Goal: Information Seeking & Learning: Learn about a topic

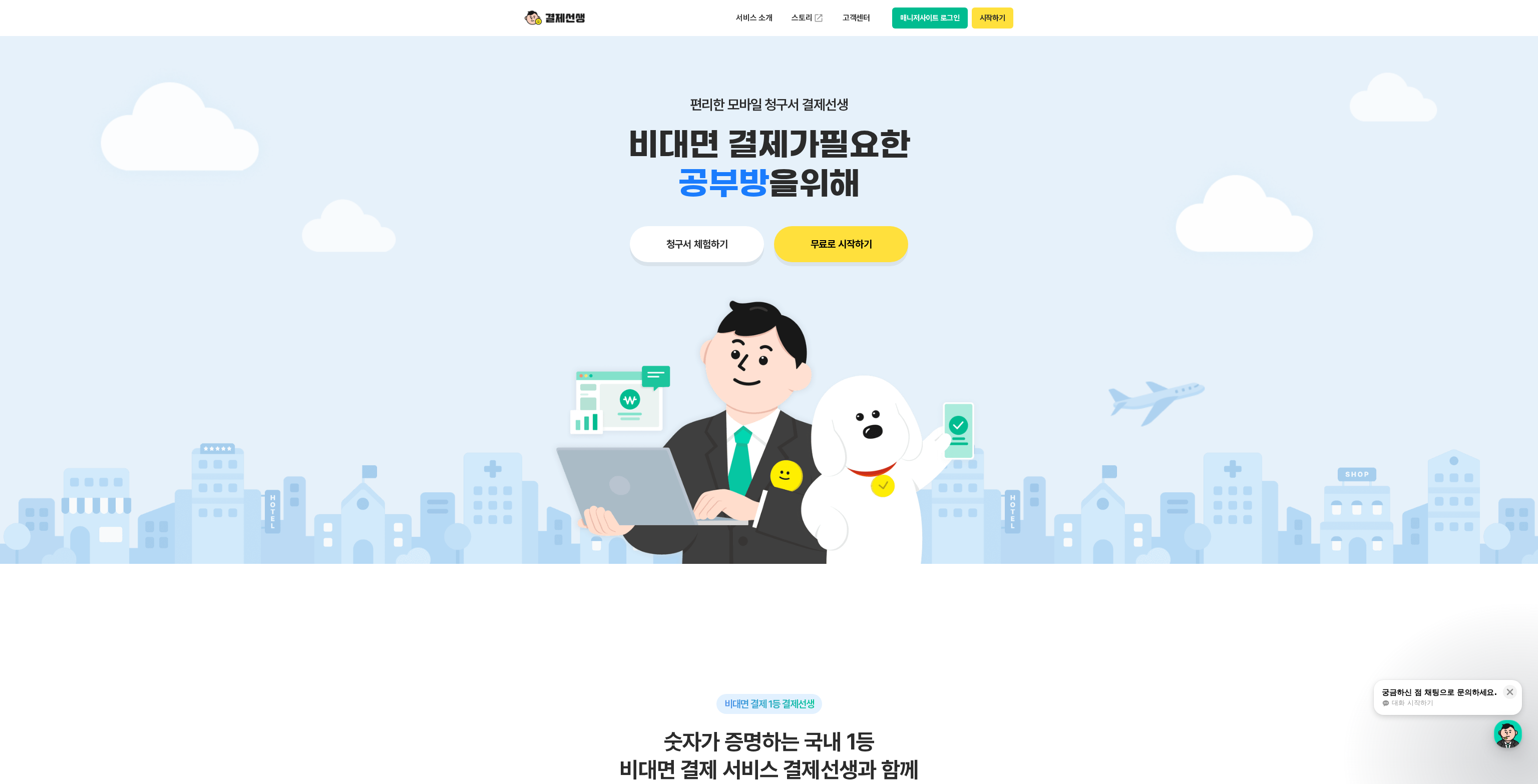
click at [698, 244] on button "청구서 체험하기" at bounding box center [697, 244] width 134 height 36
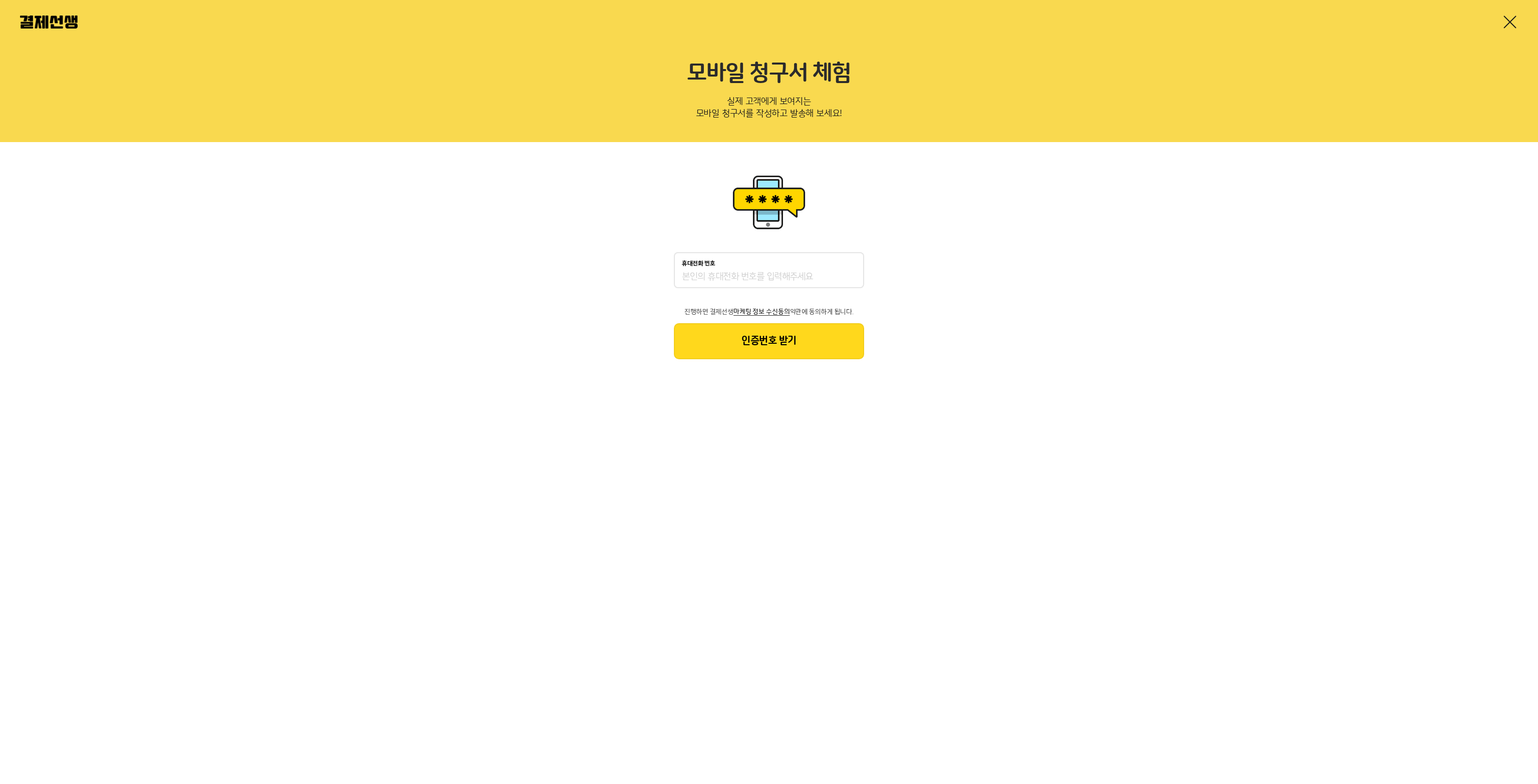
click at [37, 22] on img at bounding box center [49, 22] width 58 height 13
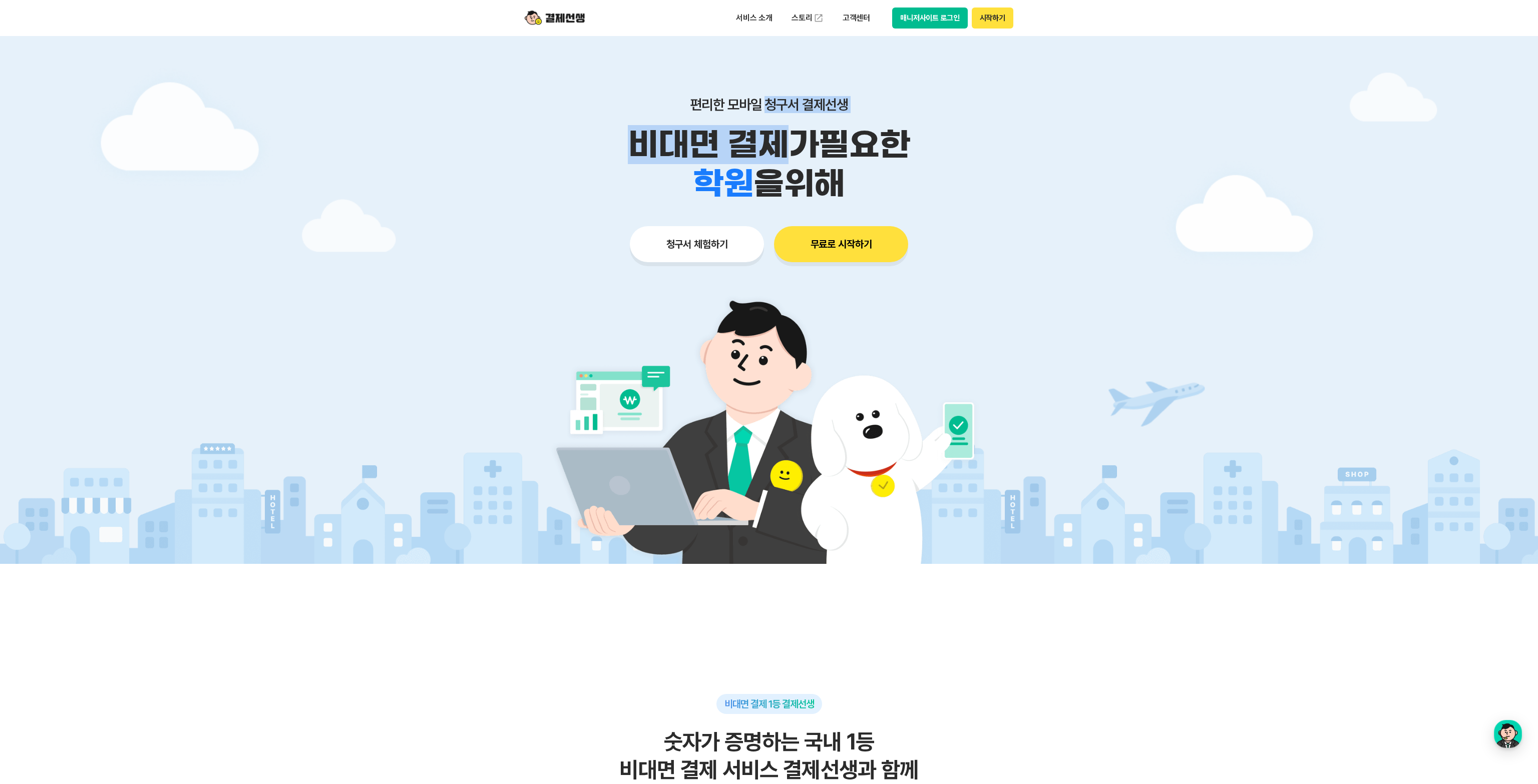
drag, startPoint x: 764, startPoint y: 98, endPoint x: 786, endPoint y: 163, distance: 68.6
click at [786, 163] on div "편리한 모바일 청구서 결제선생 비대면 결제가 필요한 학원 공부방 호텔 쇼핑몰 병원 배달 보험사 항공사 골프장 을 위해" at bounding box center [769, 150] width 513 height 107
click at [790, 163] on p "비대면 결제가 필요한" at bounding box center [769, 144] width 513 height 39
click at [796, 31] on div "서비스 소개 스토리 고객센터 매니저사이트 로그인 시작하기" at bounding box center [769, 18] width 513 height 36
click at [762, 15] on p "서비스 소개" at bounding box center [754, 18] width 50 height 18
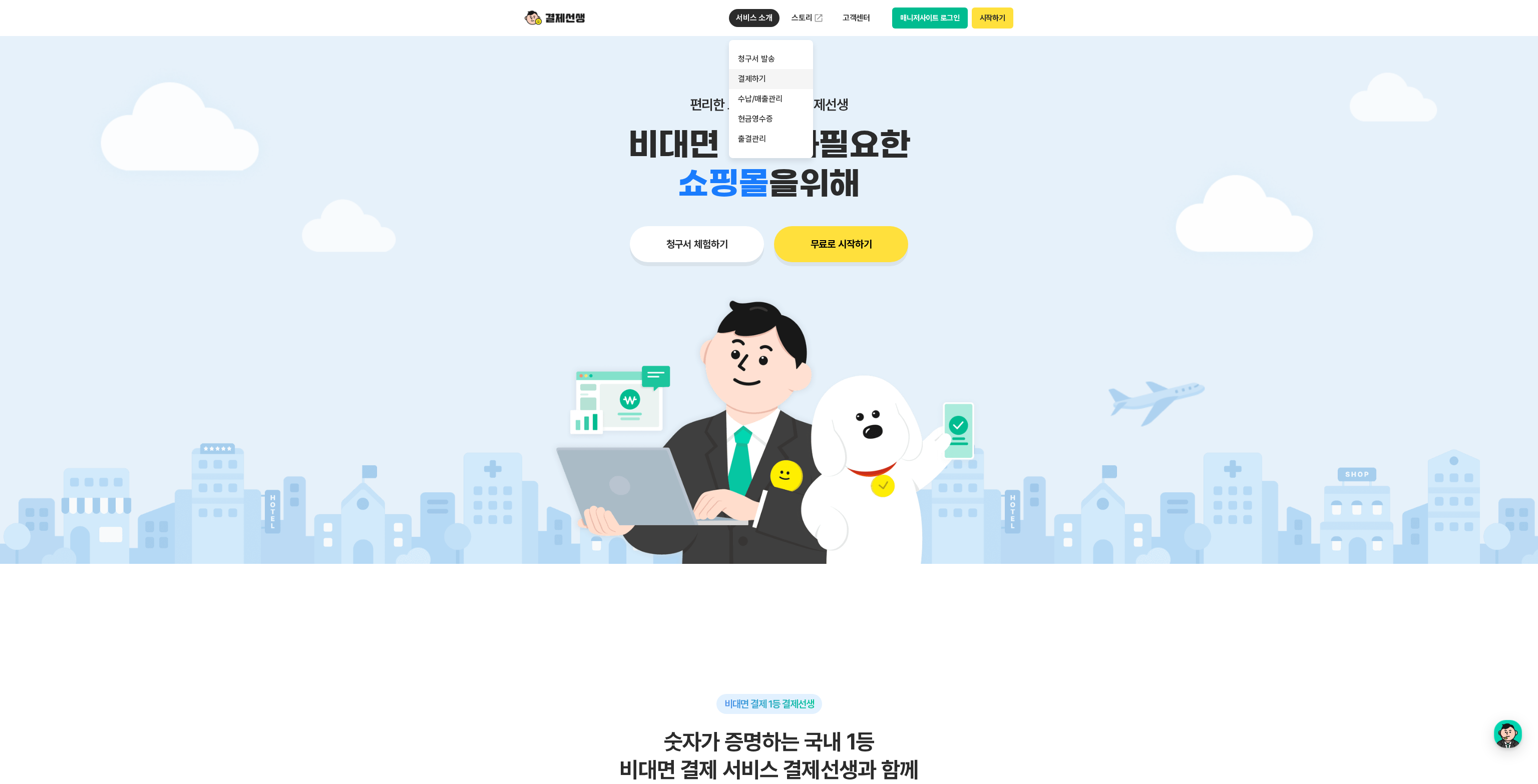
click at [764, 86] on link "결제하기" at bounding box center [771, 78] width 84 height 20
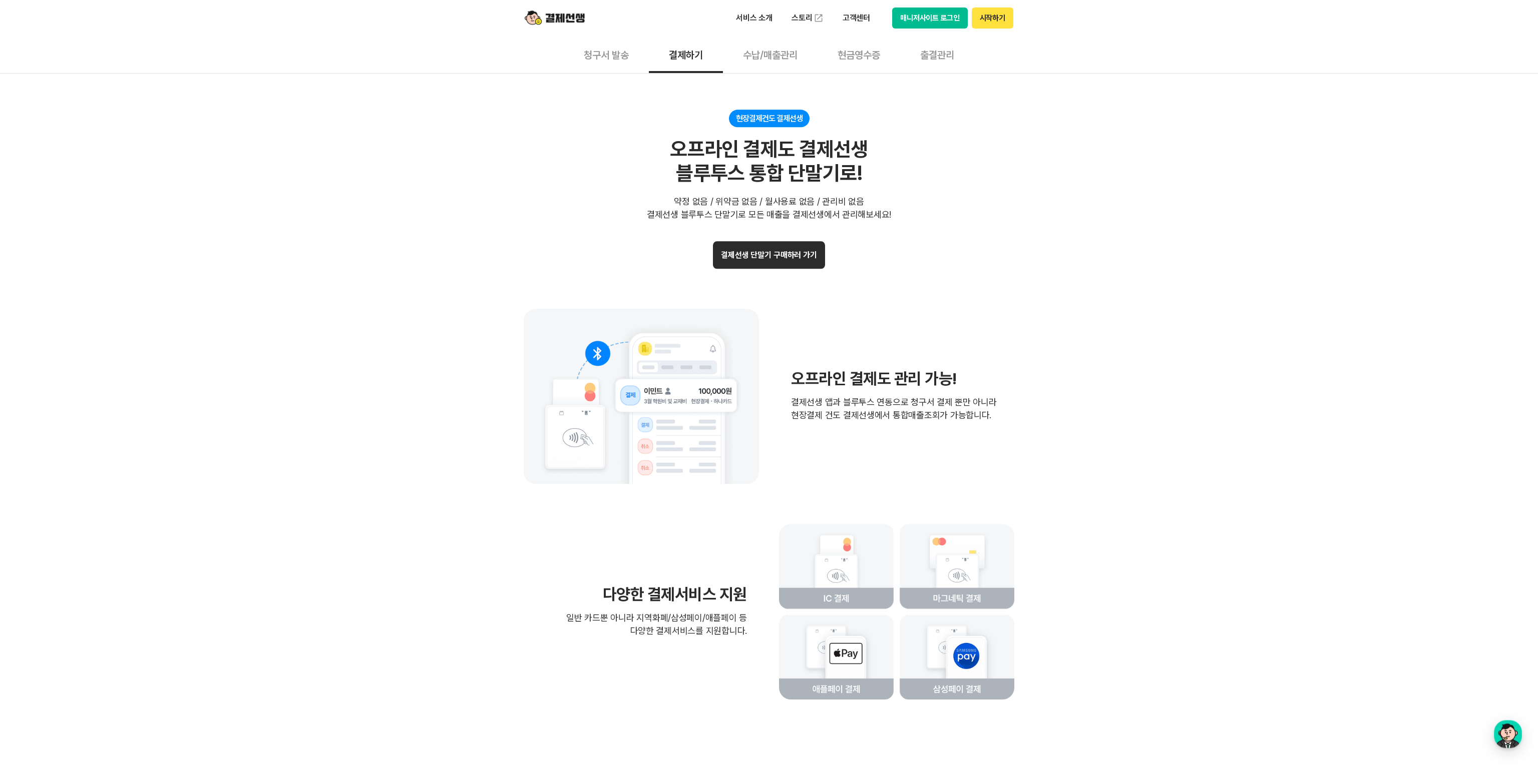
scroll to position [1946, 0]
drag, startPoint x: 860, startPoint y: 378, endPoint x: 1008, endPoint y: 461, distance: 169.7
click at [1007, 466] on div "오프라인 결제도 관리 가능! 결제선생 앱과 블루투스 연동으로 청구서 결제 뿐만 아니라 현장결제 건도 결제선생에서 통합매출조회가 가능합니다." at bounding box center [768, 395] width 491 height 175
click at [1008, 461] on div "오프라인 결제도 관리 가능! 결제선생 앱과 블루투스 연동으로 청구서 결제 뿐만 아니라 현장결제 건도 결제선생에서 통합매출조회가 가능합니다." at bounding box center [768, 395] width 491 height 175
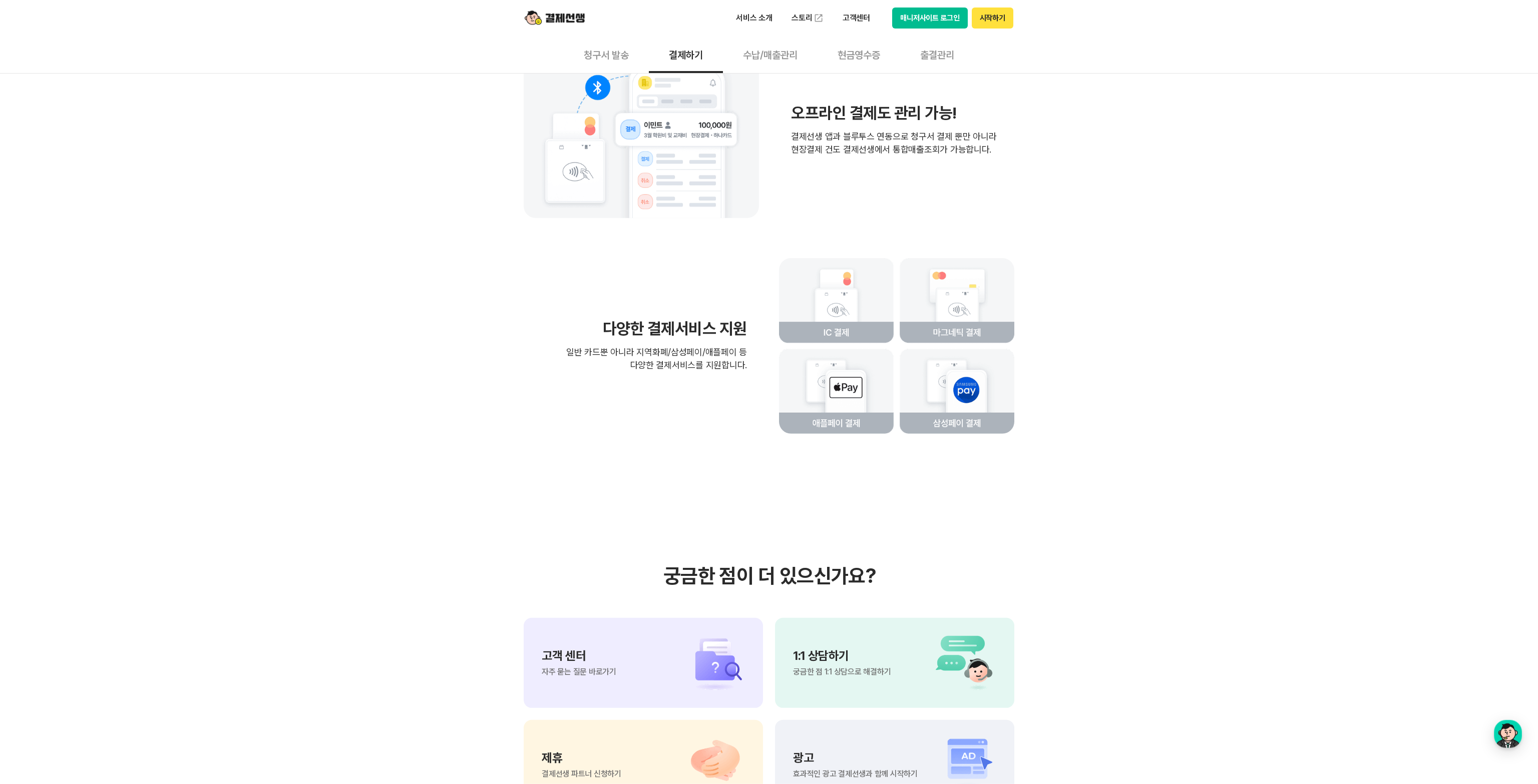
scroll to position [2270, 0]
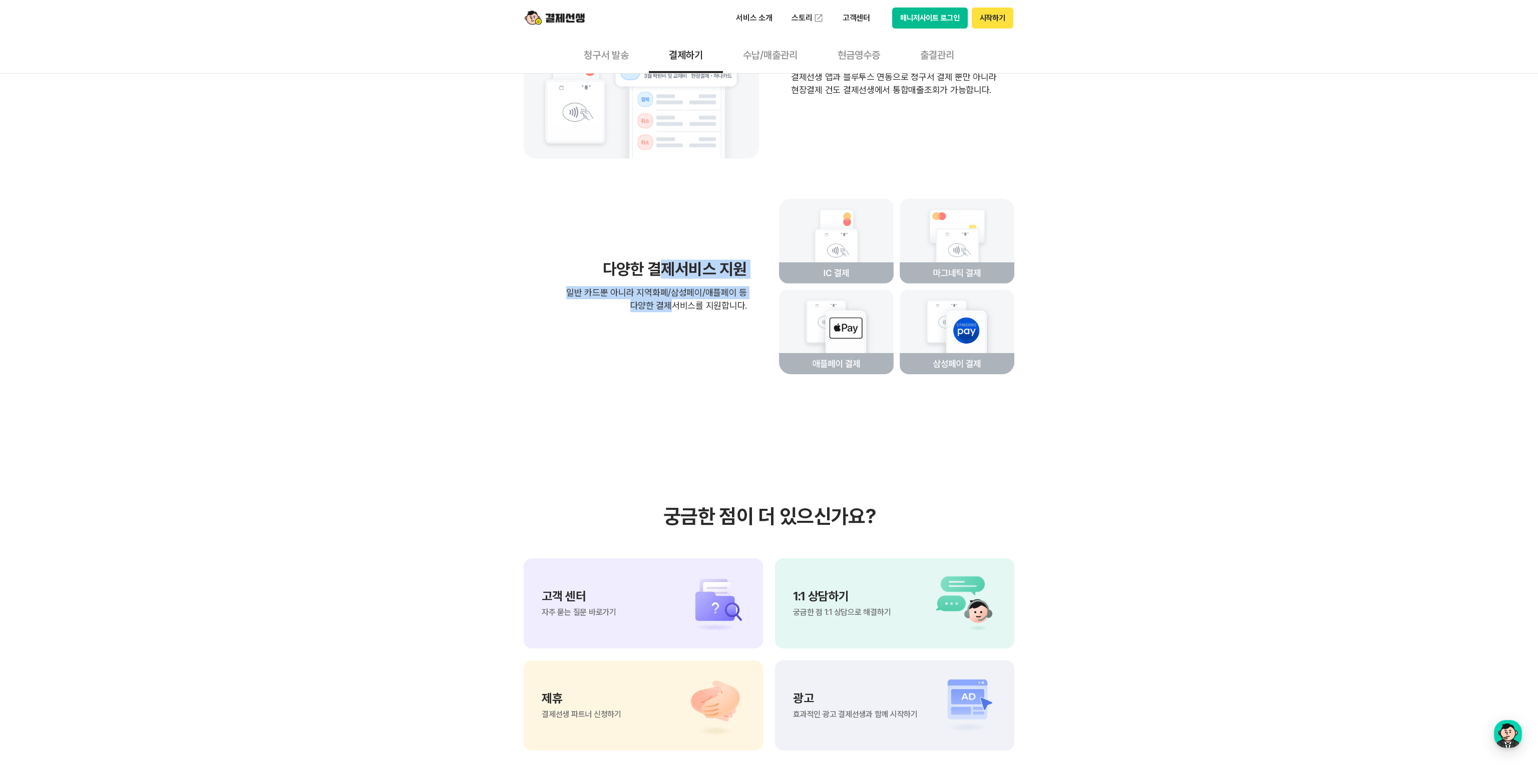
drag, startPoint x: 656, startPoint y: 272, endPoint x: 675, endPoint y: 331, distance: 62.0
click at [675, 331] on div "다양한 결제서비스 지원 일반 카드뿐 아니라 지역화폐/삼성페이/애플페이 등 다양한 결제서비스를 지원합니다." at bounding box center [768, 286] width 491 height 175
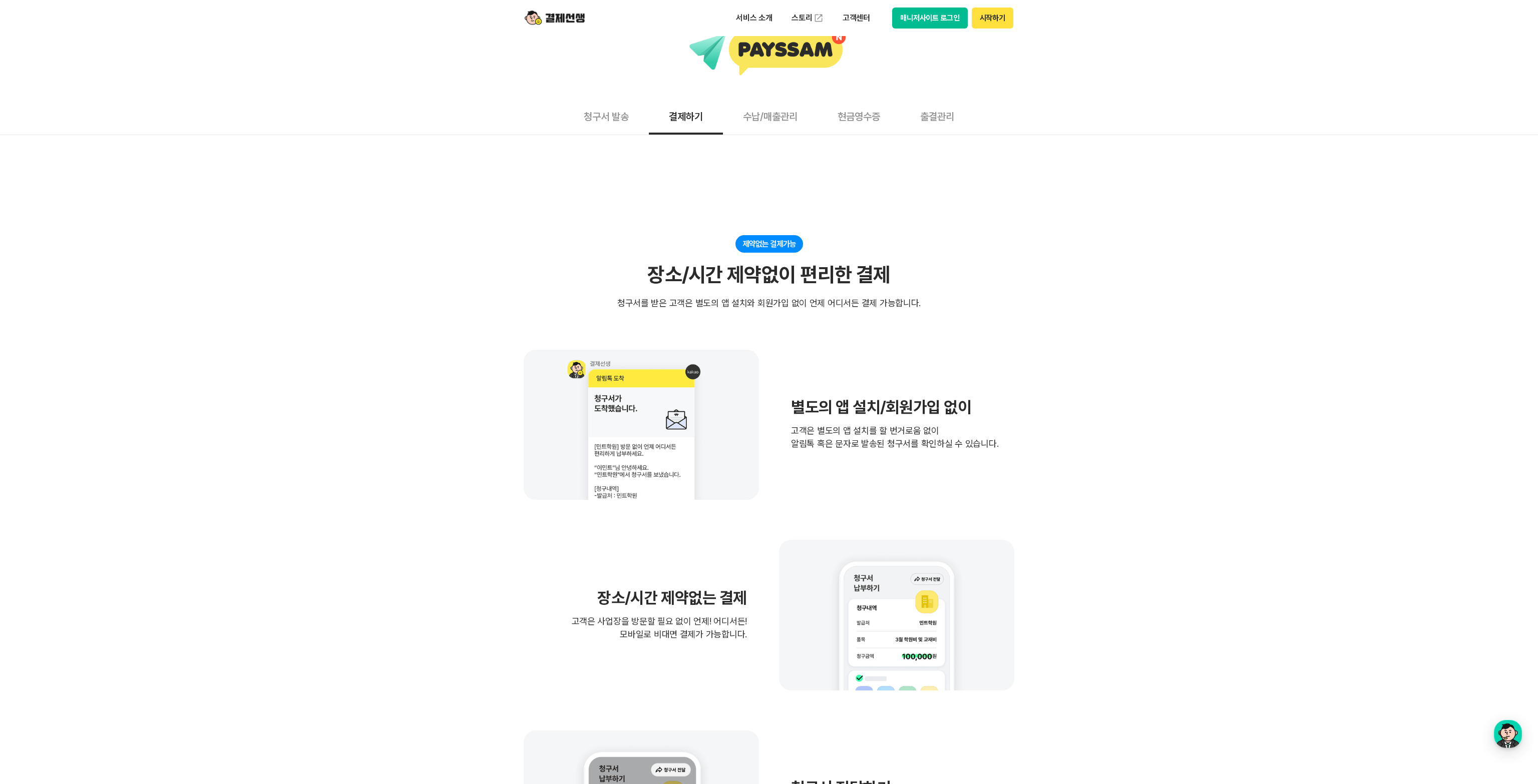
scroll to position [0, 0]
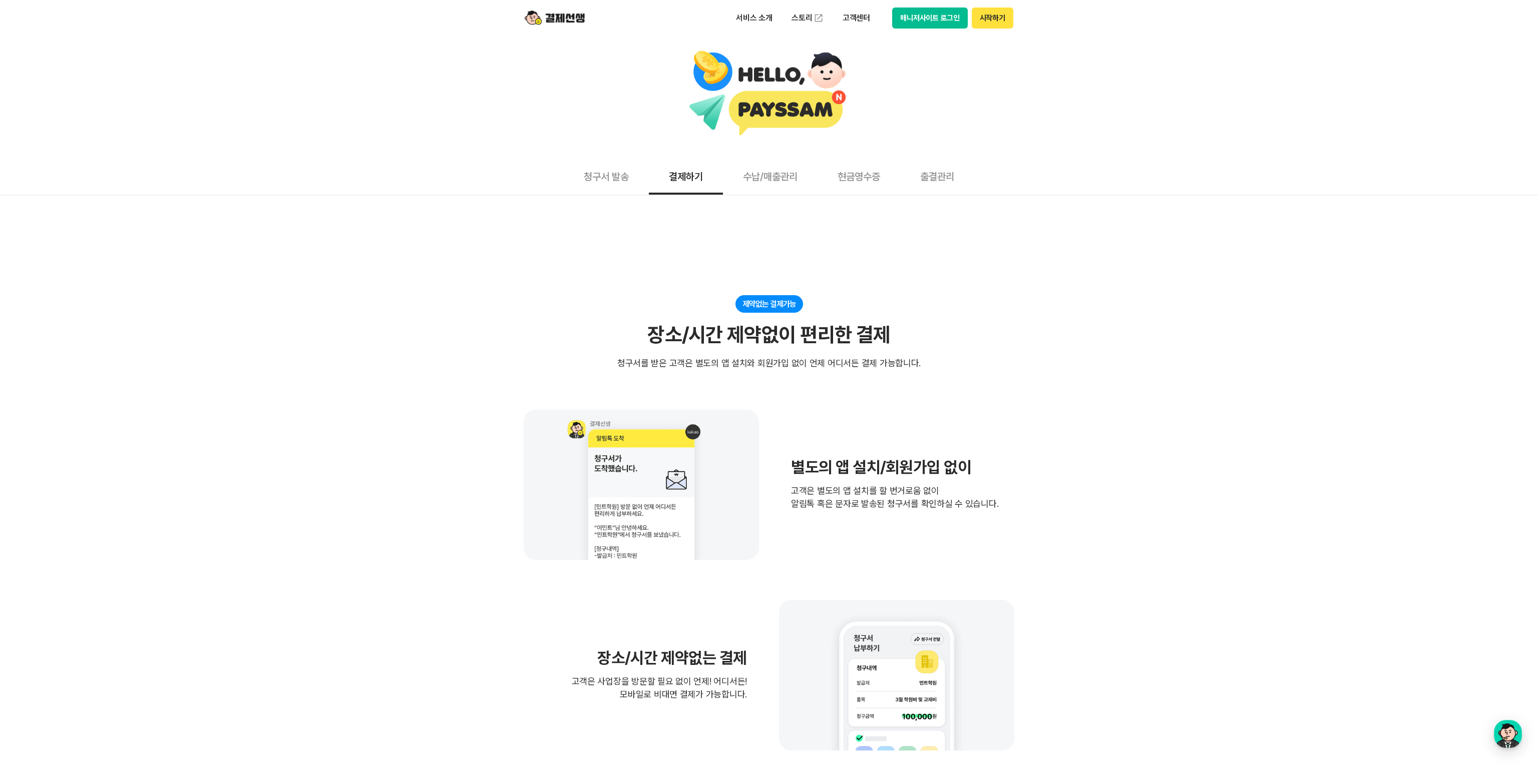
click at [768, 182] on button "수납/매출관리" at bounding box center [770, 176] width 94 height 37
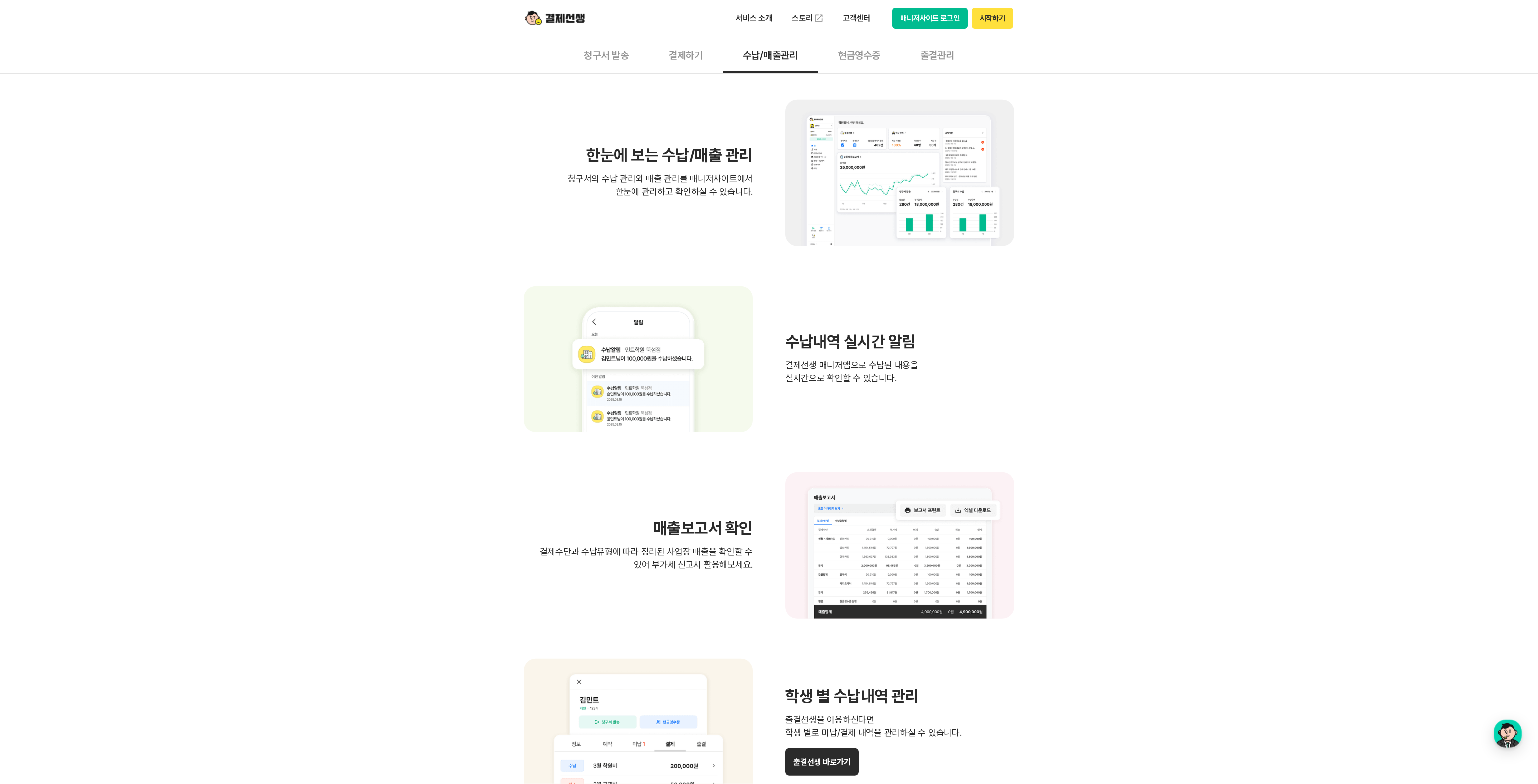
scroll to position [324, 0]
drag, startPoint x: 863, startPoint y: 346, endPoint x: 868, endPoint y: 376, distance: 30.4
click at [868, 376] on div "수납내역 실시간 알림 결제선생 매니저앱으로 수납된 내용을 실시간으로 확인할 수 있습니다." at bounding box center [899, 358] width 230 height 51
click at [871, 378] on p "결제선생 매니저앱으로 수납된 내용을 실시간으로 확인할 수 있습니다." at bounding box center [899, 370] width 230 height 26
drag, startPoint x: 811, startPoint y: 346, endPoint x: 868, endPoint y: 374, distance: 63.5
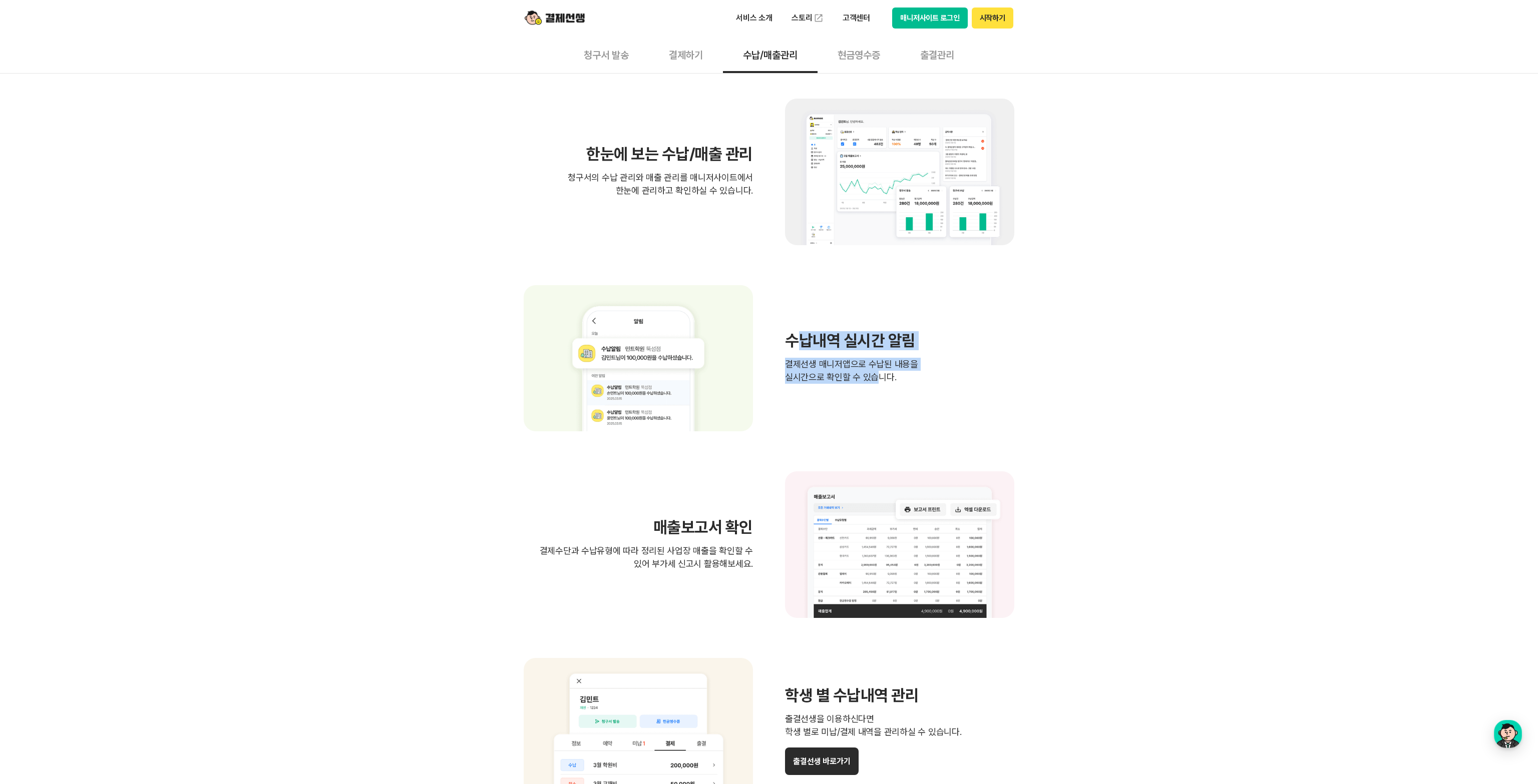
click at [868, 374] on div "수납내역 실시간 알림 결제선생 매니저앱으로 수납된 내용을 실시간으로 확인할 수 있습니다." at bounding box center [899, 358] width 230 height 51
click at [868, 374] on p "결제선생 매니저앱으로 수납된 내용을 실시간으로 확인할 수 있습니다." at bounding box center [899, 370] width 230 height 26
drag, startPoint x: 847, startPoint y: 358, endPoint x: 847, endPoint y: 347, distance: 11.0
click at [847, 347] on div "수납내역 실시간 알림 결제선생 매니저앱으로 수납된 내용을 실시간으로 확인할 수 있습니다." at bounding box center [899, 358] width 230 height 51
click at [870, 394] on div "수납내역 실시간 알림 결제선생 매니저앱으로 수납된 내용을 실시간으로 확인할 수 있습니다." at bounding box center [768, 358] width 491 height 146
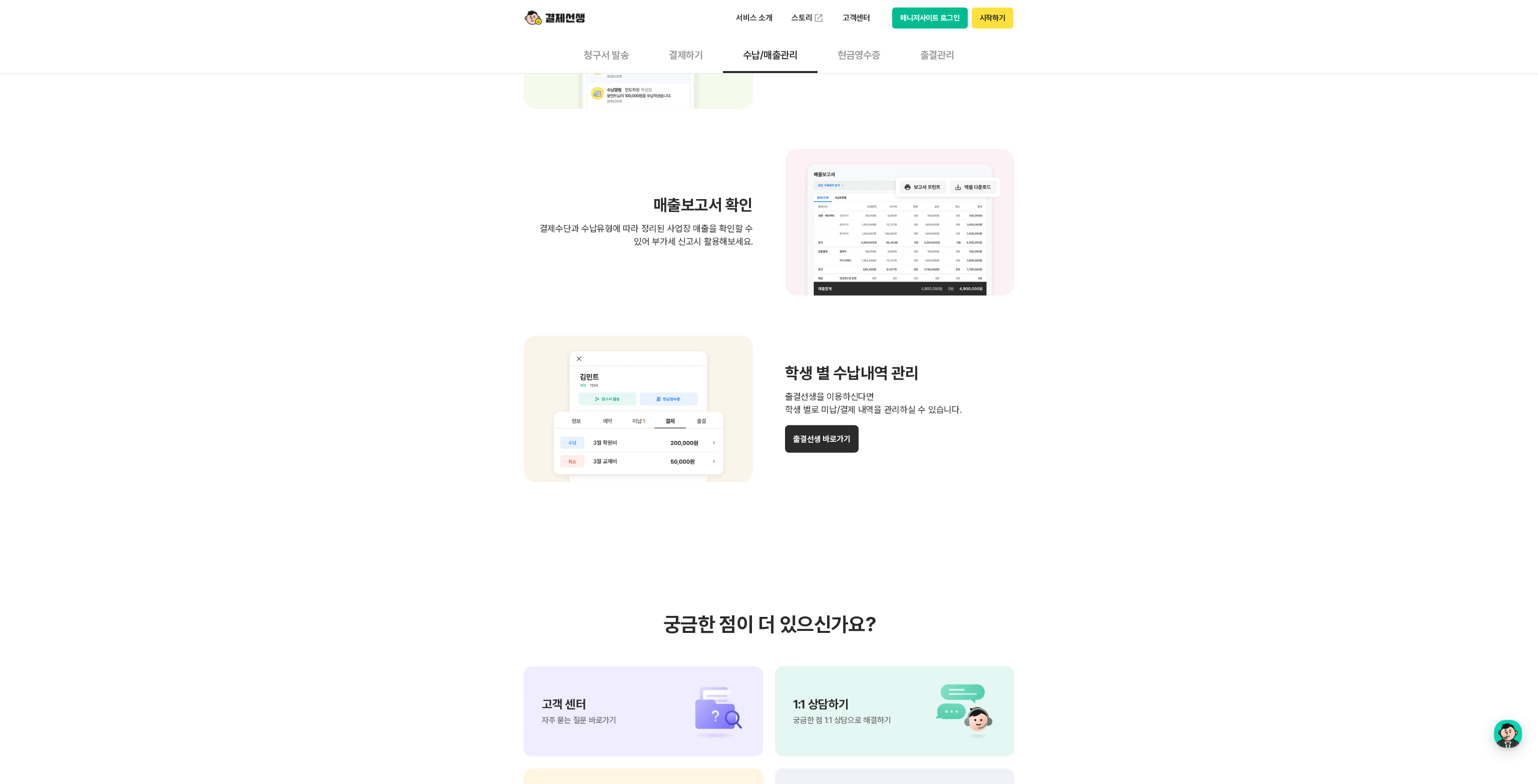
scroll to position [649, 0]
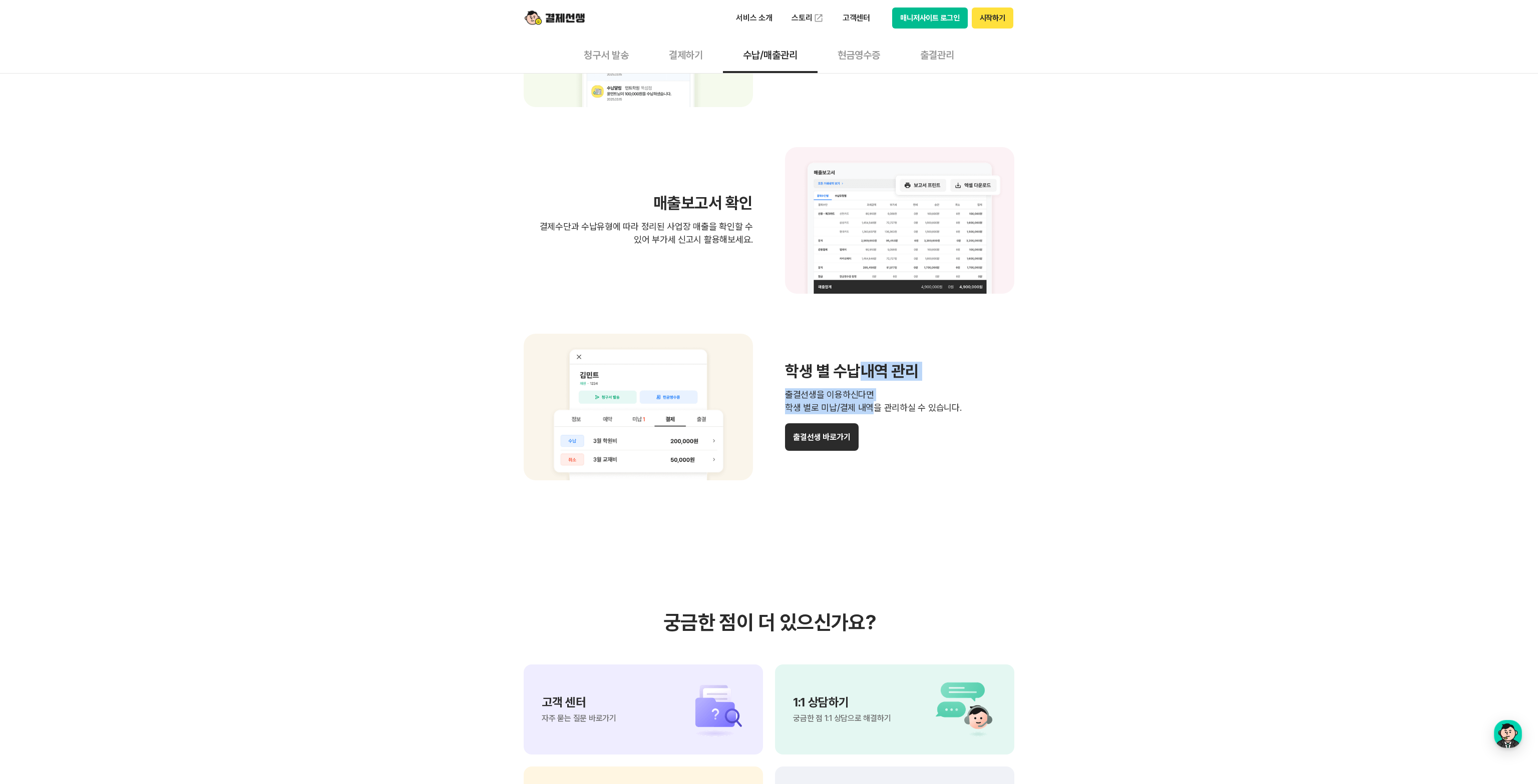
drag, startPoint x: 861, startPoint y: 371, endPoint x: 862, endPoint y: 410, distance: 39.0
click at [862, 410] on div "학생 별 수납내역 관리 출결선생을 이용하신다면 학생 별로 미납/결제 내역을 관리하실 수 있습니다. 출결선생 바로가기" at bounding box center [899, 406] width 230 height 87
click at [895, 405] on p "출결선생을 이용하신다면 학생 별로 미납/결제 내역을 관리하실 수 있습니다." at bounding box center [899, 402] width 230 height 26
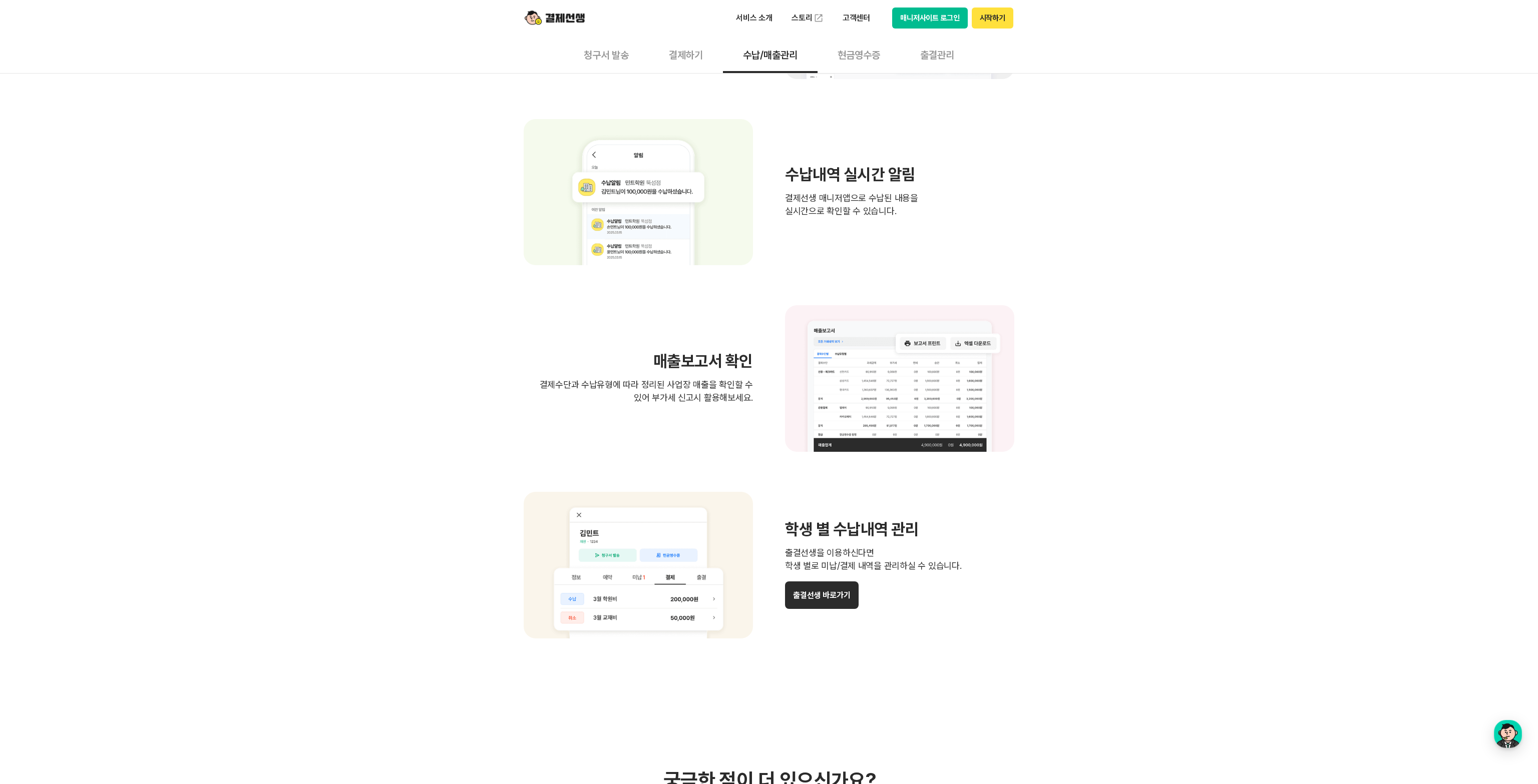
scroll to position [0, 0]
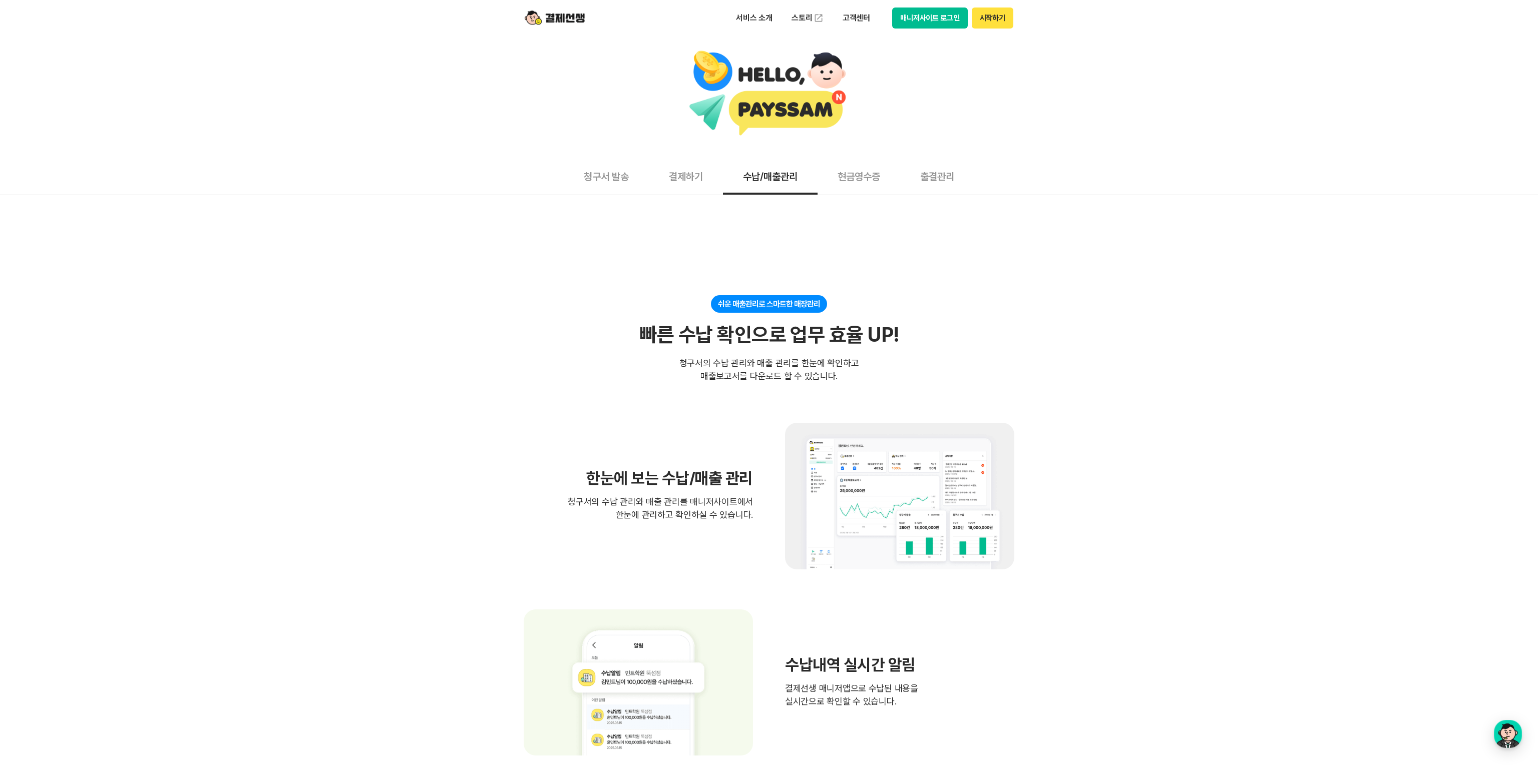
click at [873, 182] on button "현금영수증" at bounding box center [859, 176] width 82 height 37
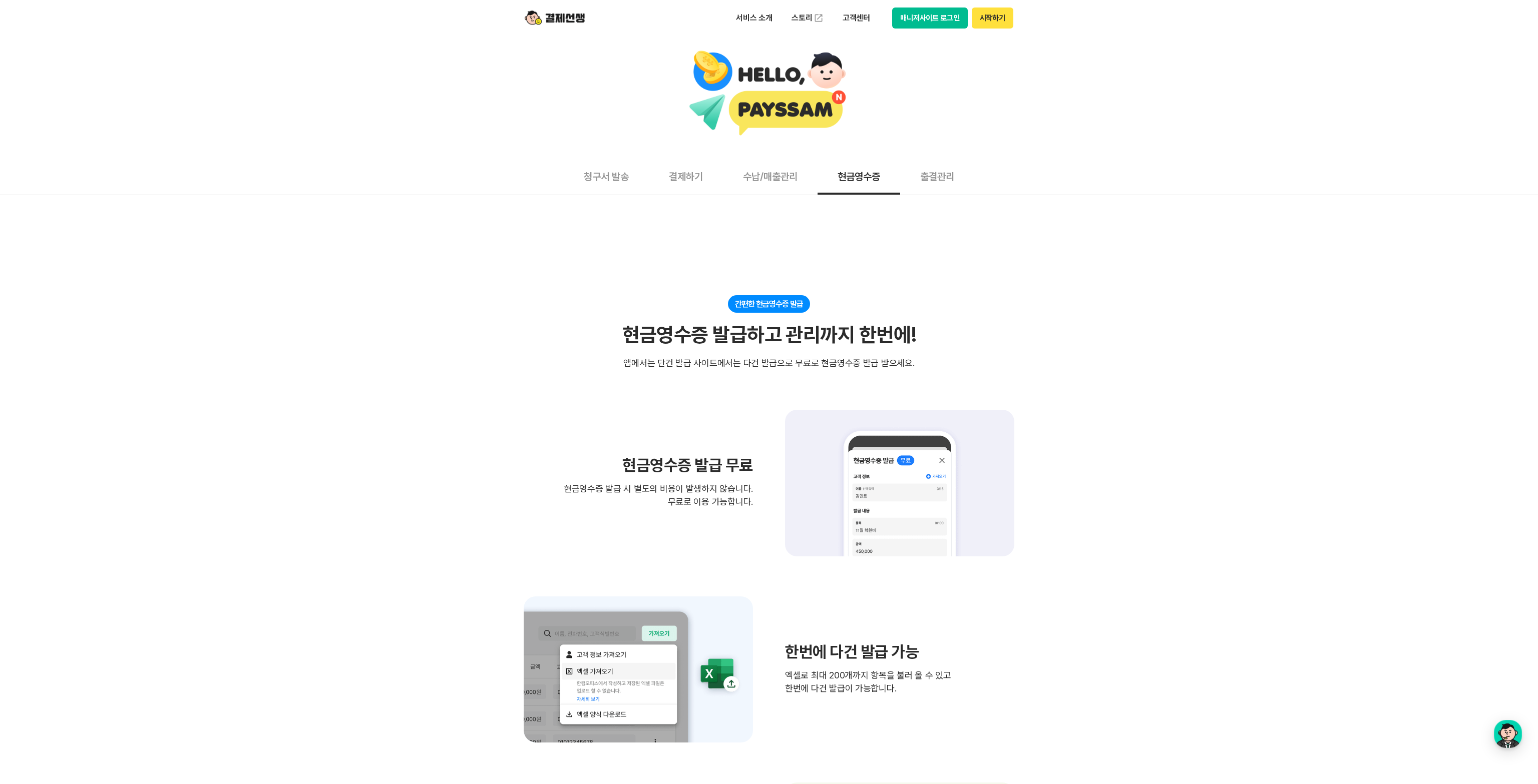
click at [947, 178] on button "출결관리" at bounding box center [937, 176] width 74 height 37
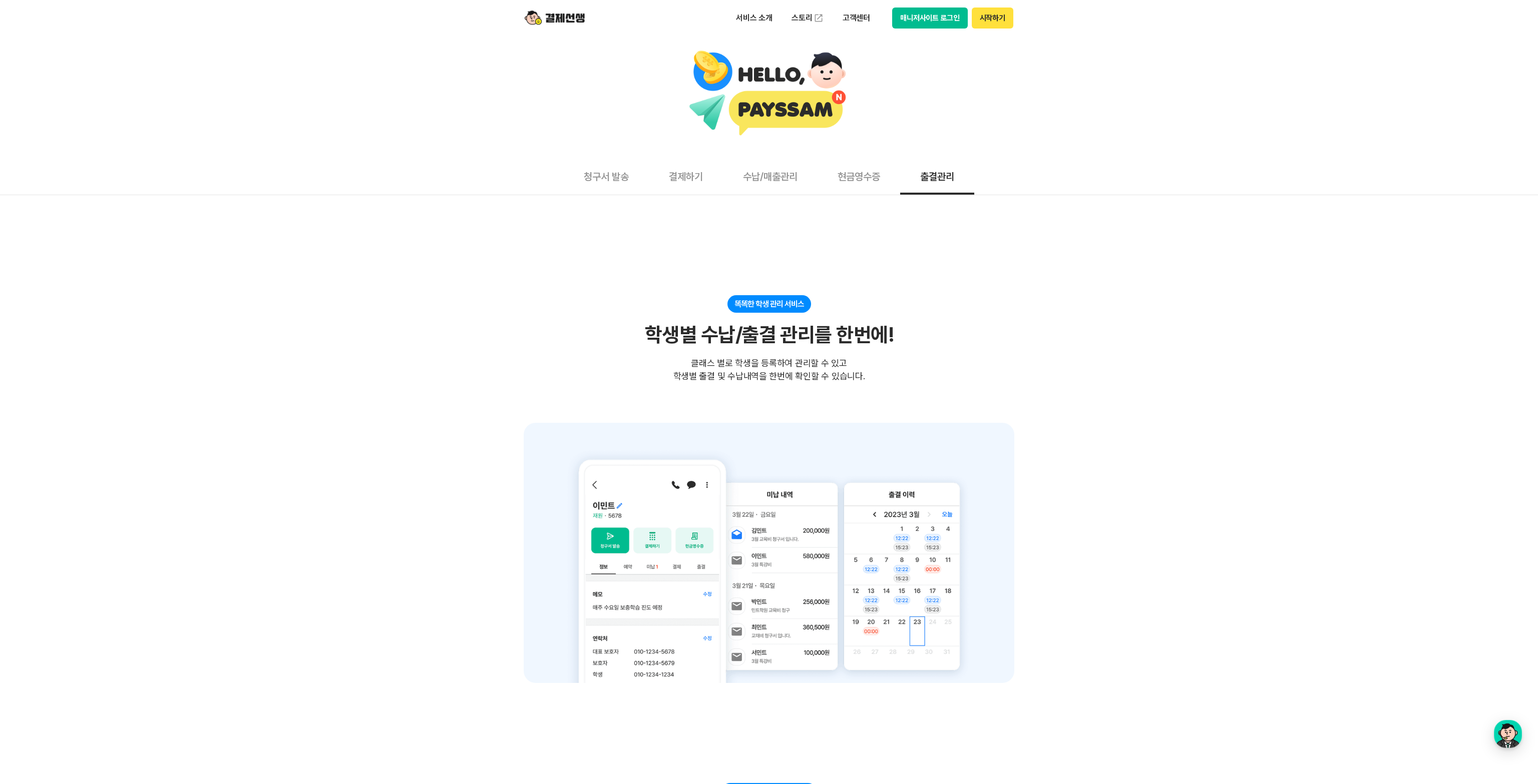
click at [756, 177] on button "수납/매출관리" at bounding box center [770, 176] width 94 height 37
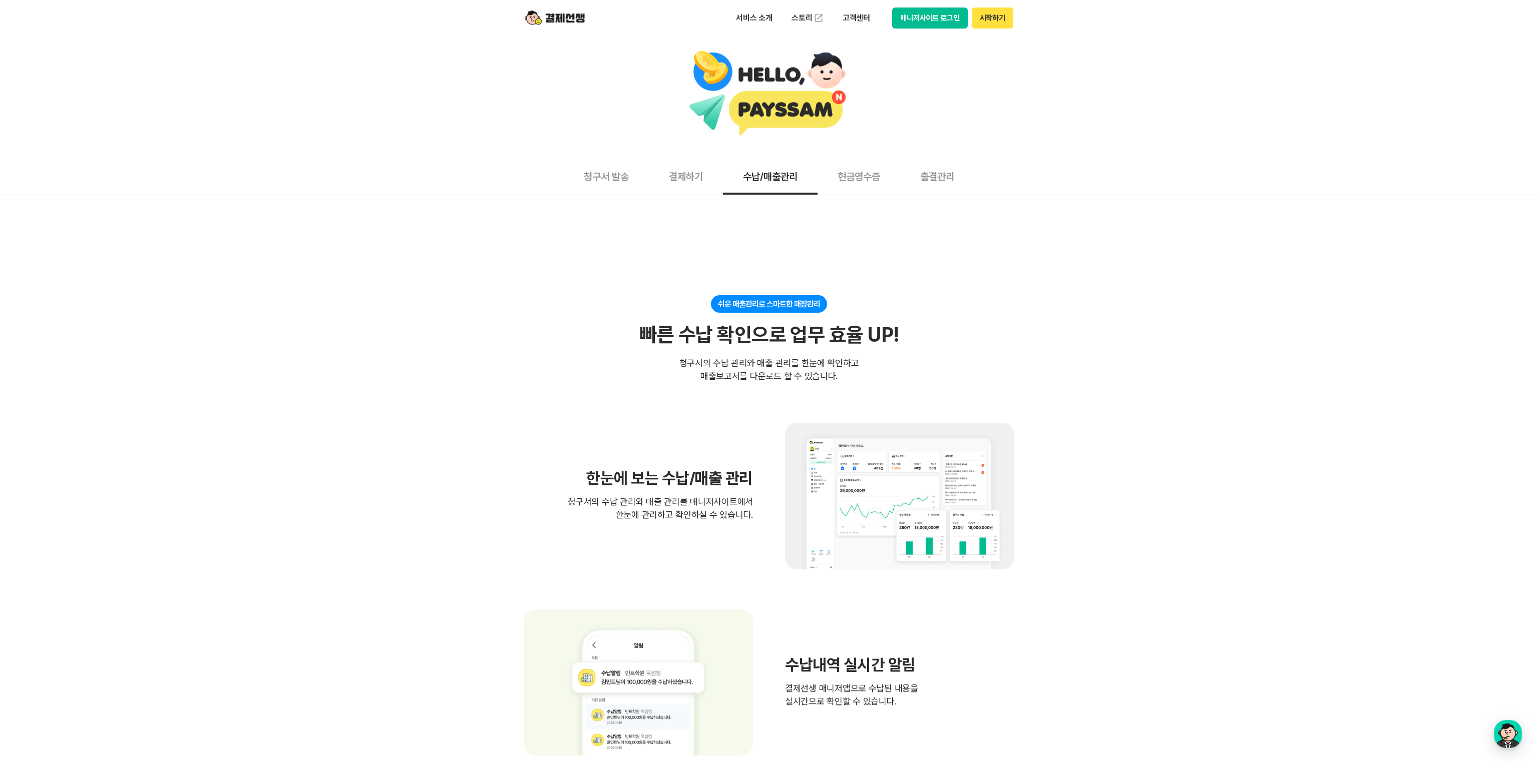
click at [927, 174] on button "출결관리" at bounding box center [937, 176] width 74 height 37
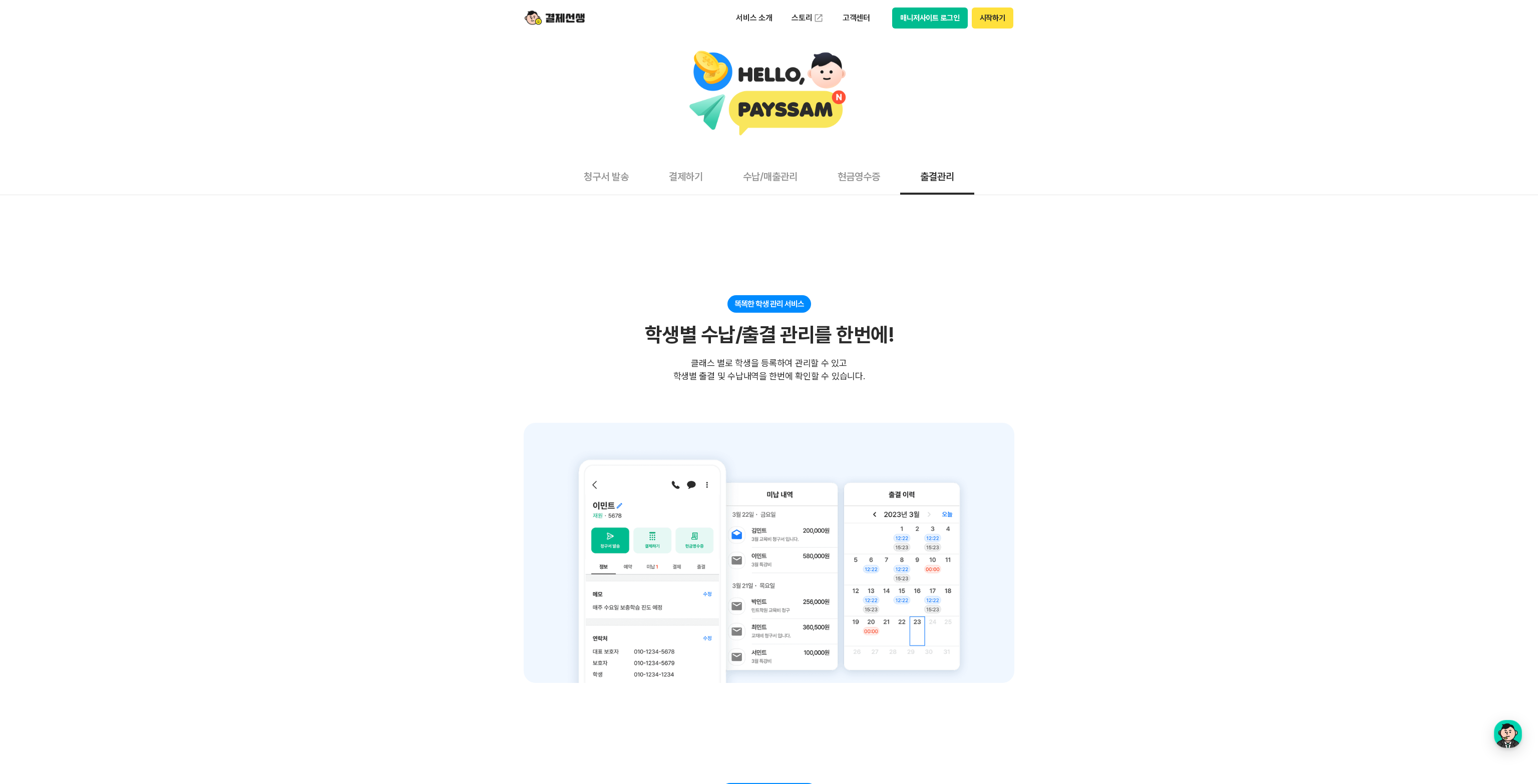
click at [682, 176] on button "결제하기" at bounding box center [686, 176] width 74 height 37
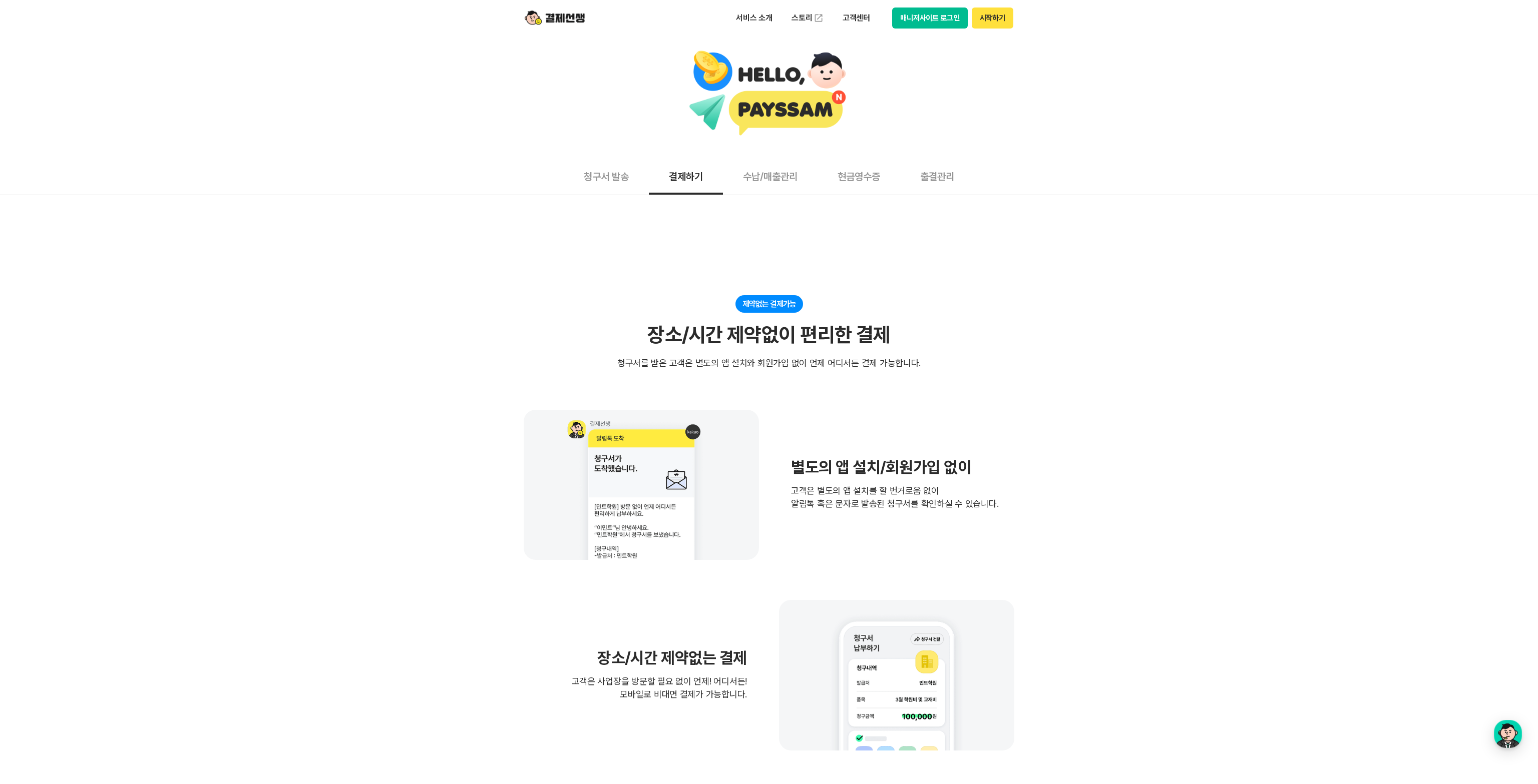
click at [620, 181] on button "청구서 발송" at bounding box center [606, 176] width 85 height 37
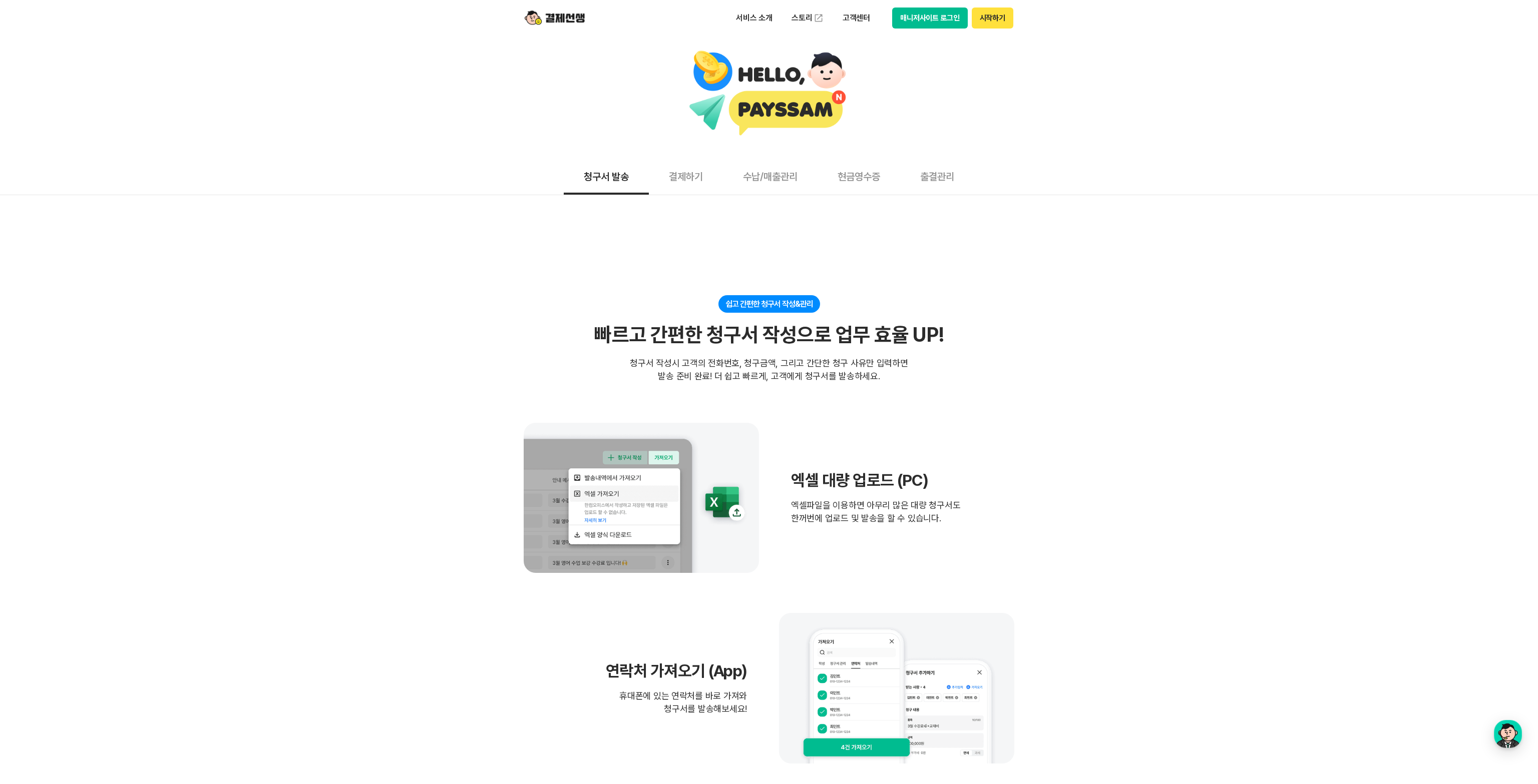
click at [576, 23] on img at bounding box center [555, 18] width 60 height 19
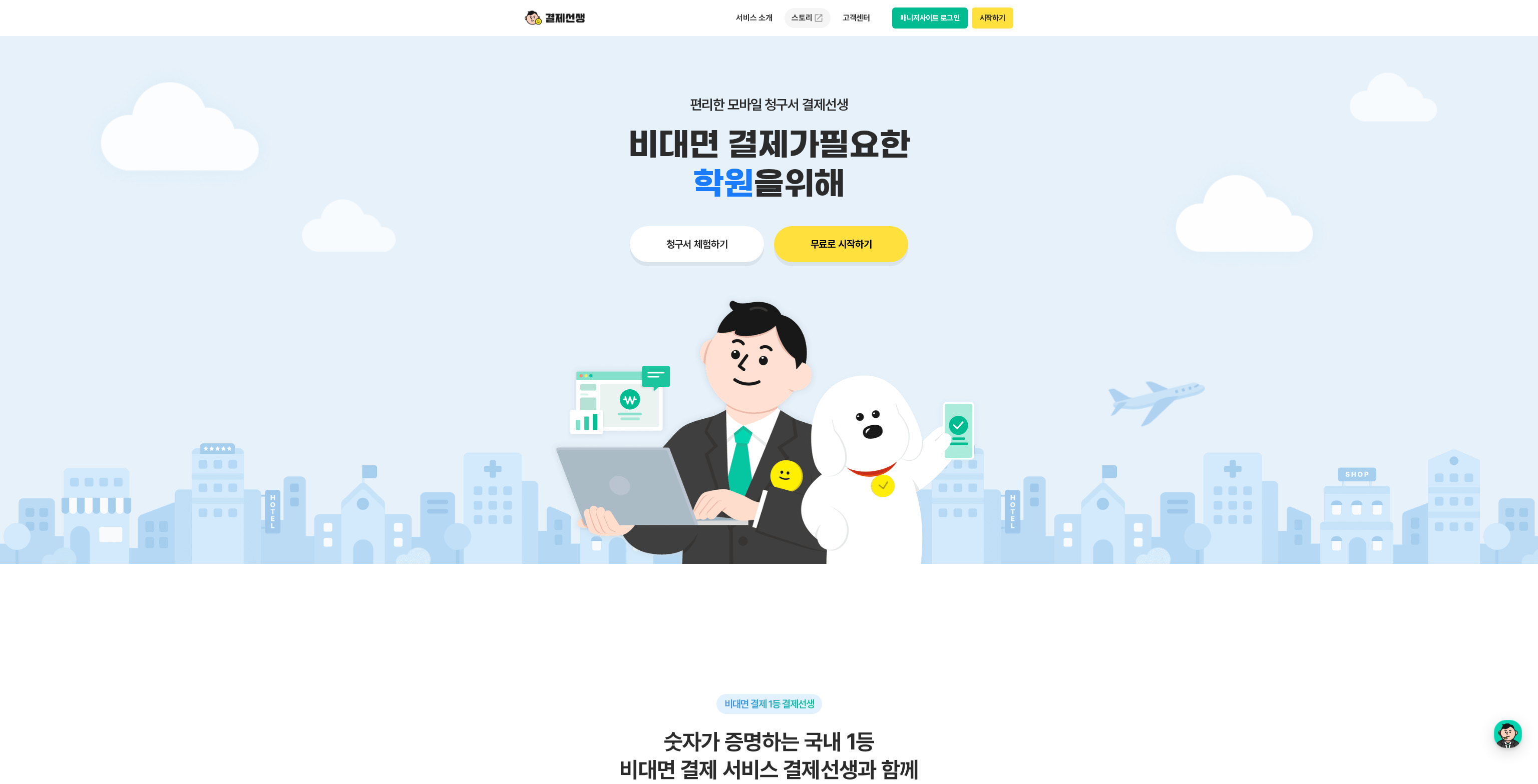
click at [806, 22] on link "스토리" at bounding box center [807, 18] width 46 height 20
click at [413, 122] on div at bounding box center [769, 300] width 1538 height 528
click at [467, 241] on div at bounding box center [769, 300] width 1538 height 528
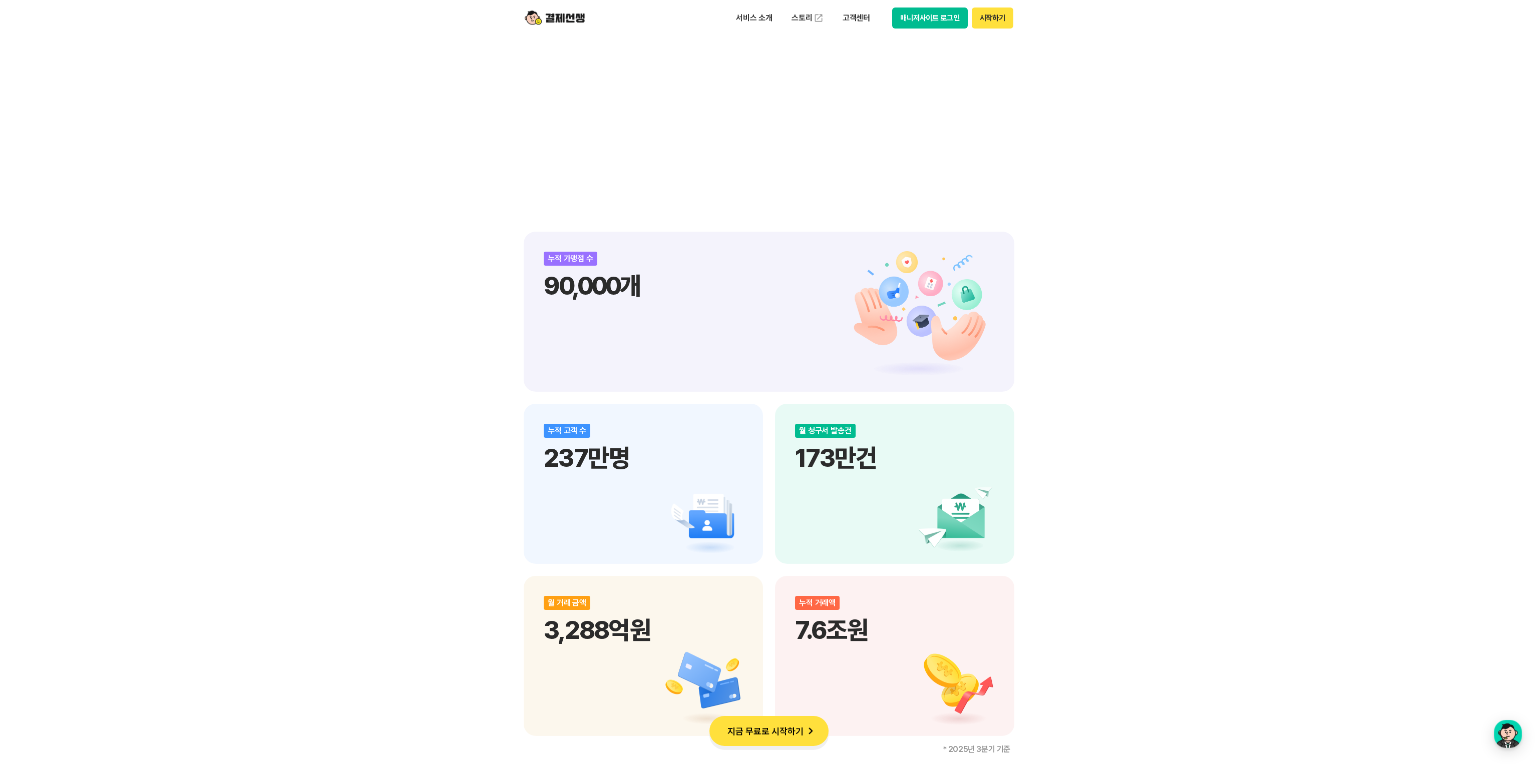
scroll to position [1081, 0]
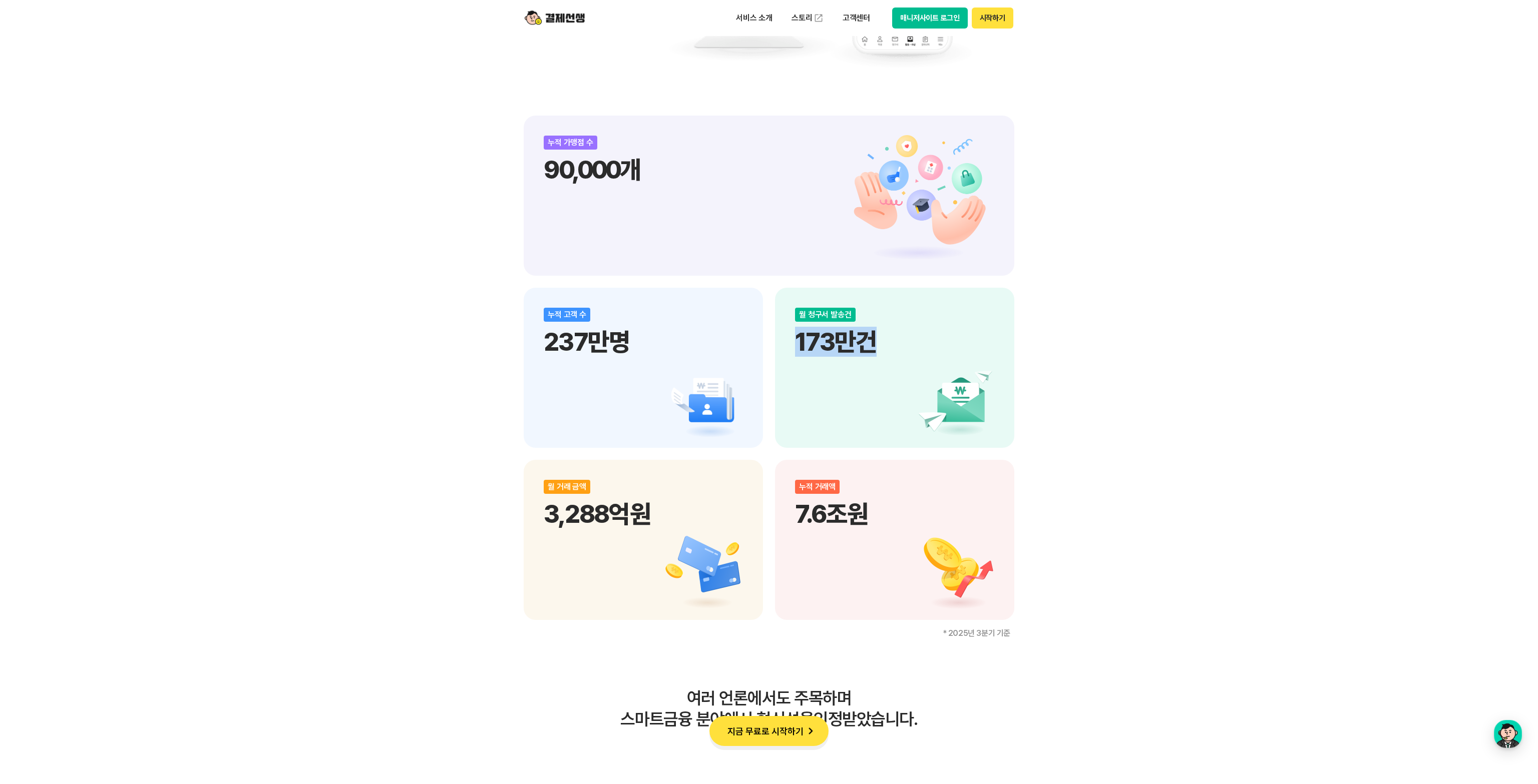
drag, startPoint x: 880, startPoint y: 342, endPoint x: 794, endPoint y: 342, distance: 86.0
click at [794, 342] on div "월 청구서 발송건 173만건" at bounding box center [895, 368] width 239 height 160
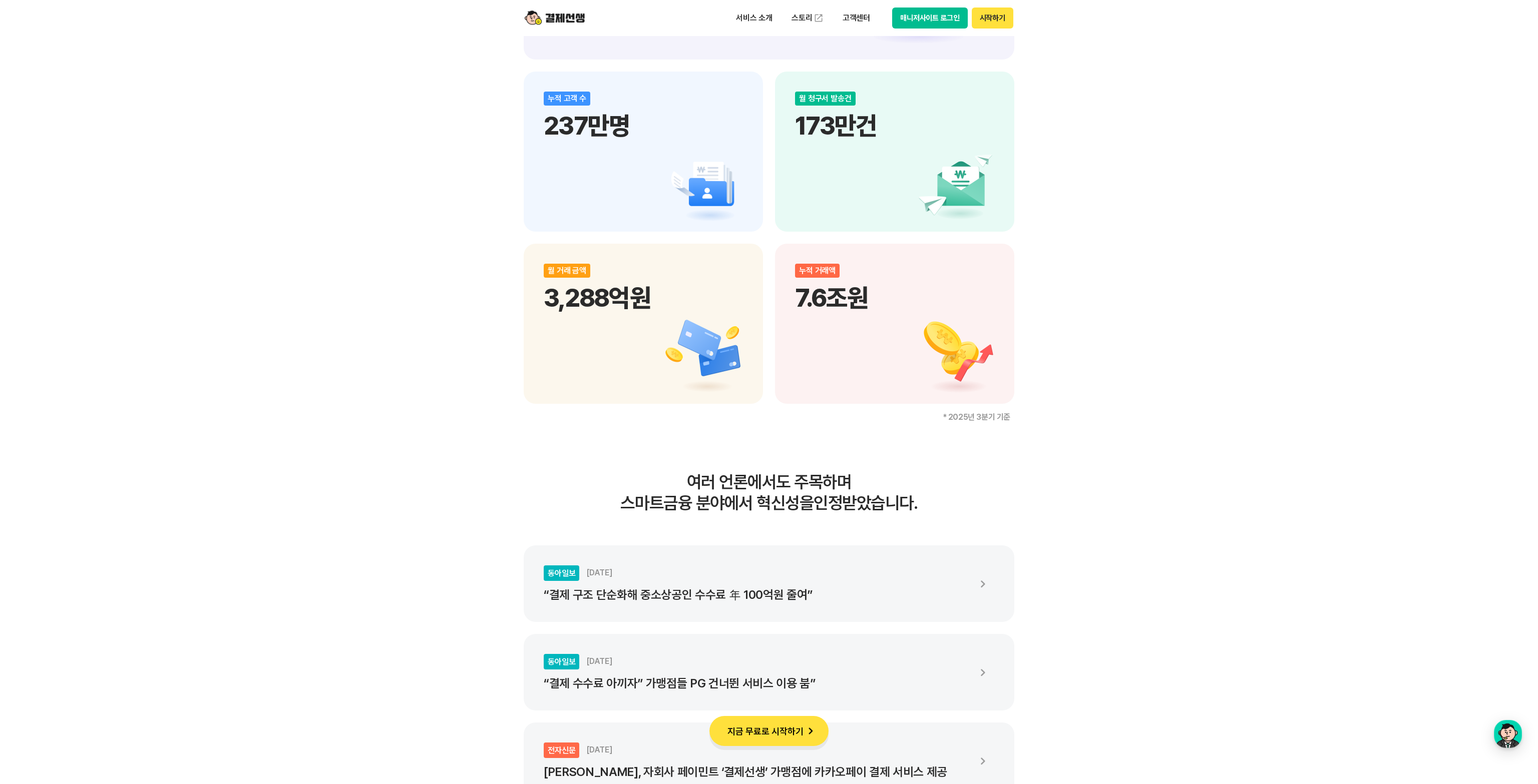
click at [848, 310] on p "7.6조원" at bounding box center [895, 298] width 199 height 30
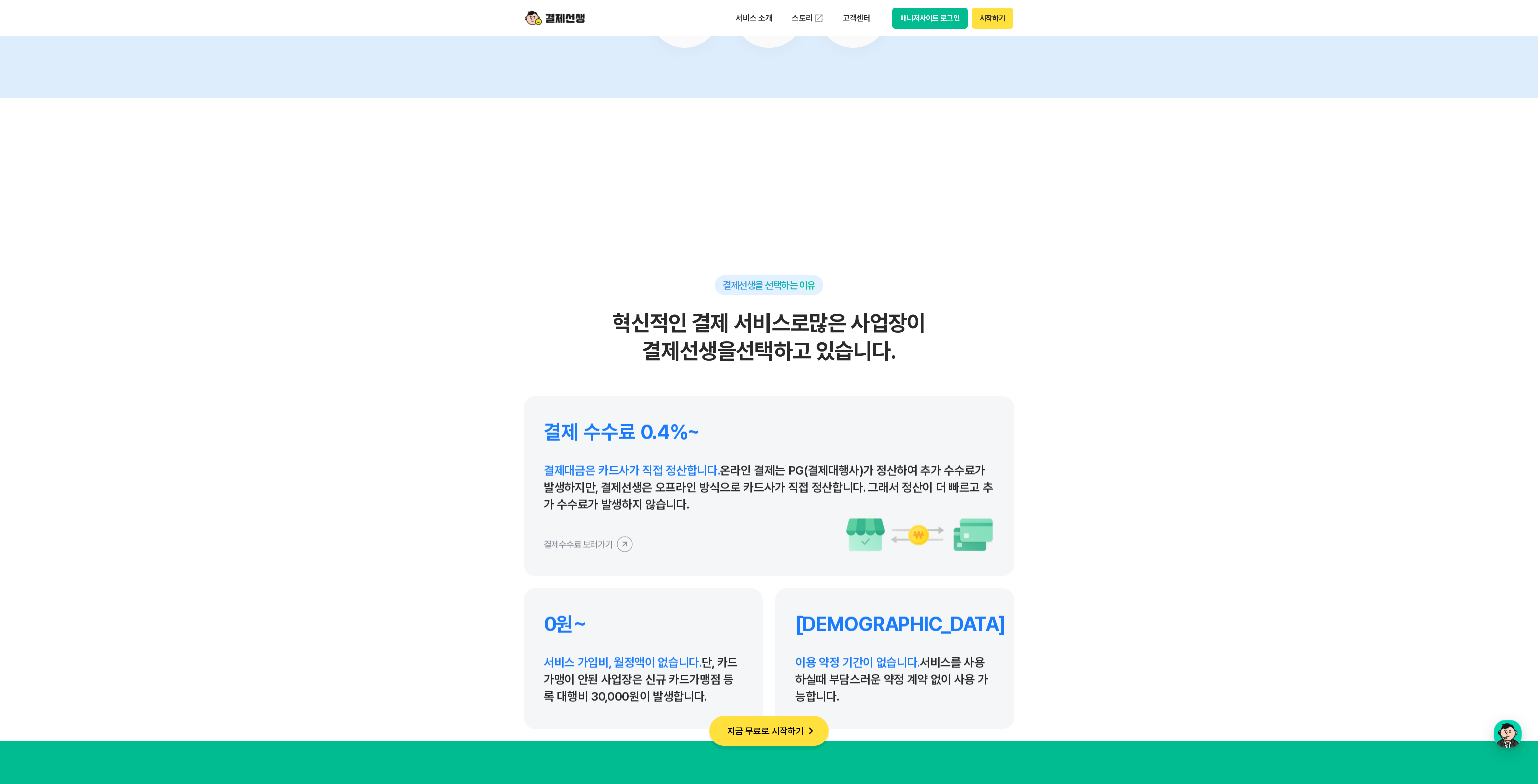
scroll to position [4433, 0]
